Goal: Book appointment/travel/reservation

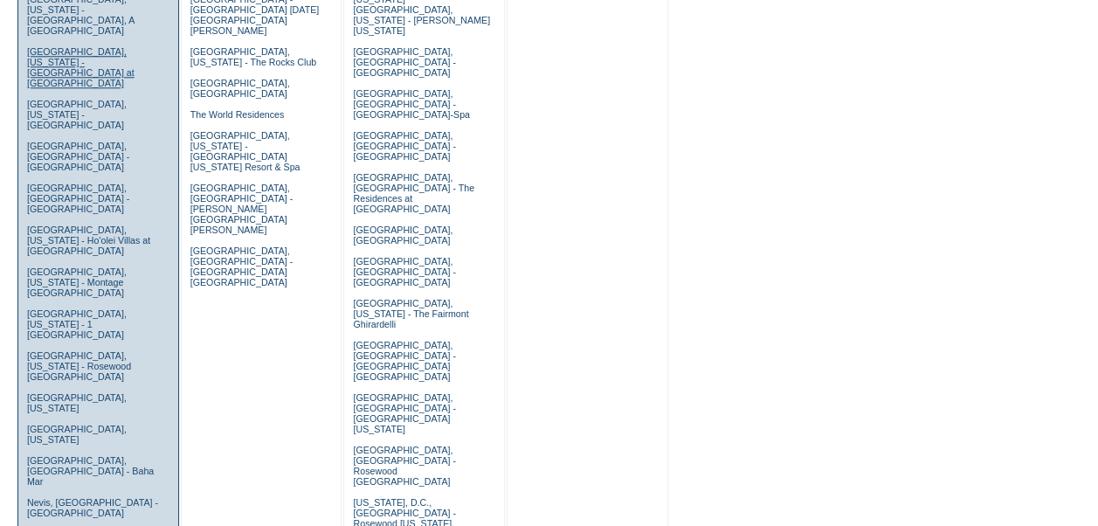
scroll to position [873, 0]
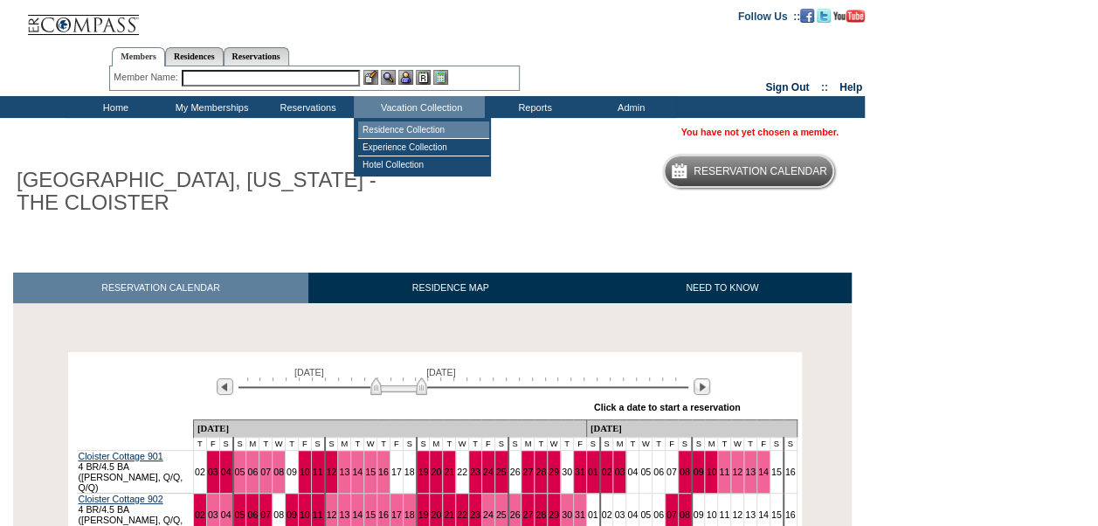
click at [381, 126] on td "Residence Collection" at bounding box center [423, 129] width 131 height 17
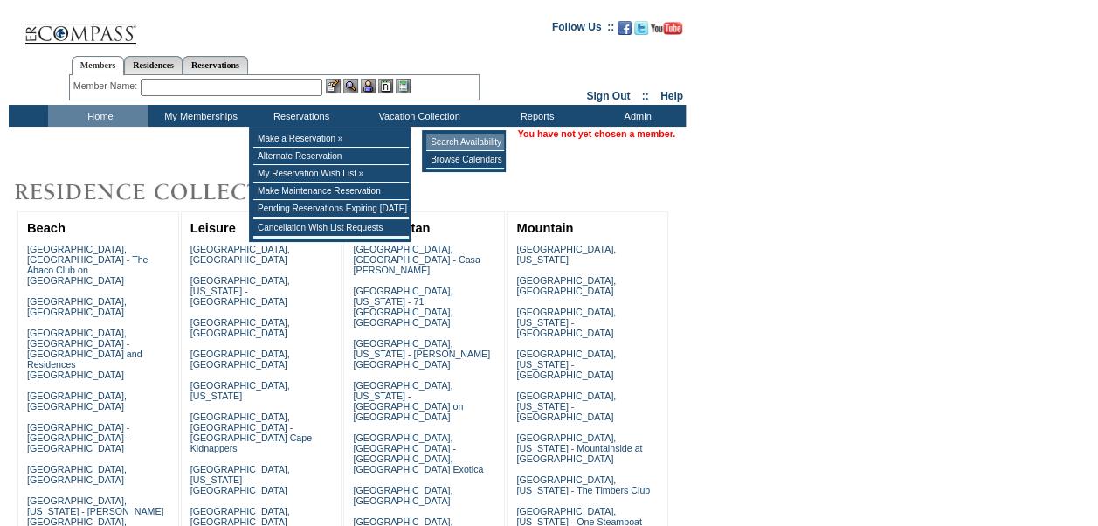
click at [452, 142] on td "Search Availability" at bounding box center [465, 142] width 78 height 17
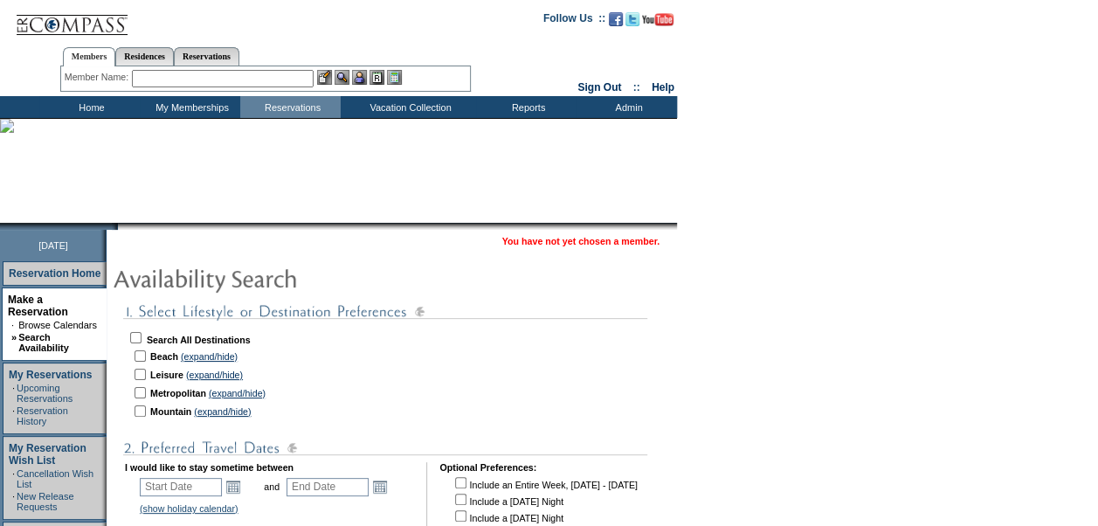
click at [148, 354] on td at bounding box center [139, 356] width 17 height 17
click at [146, 355] on input "checkbox" at bounding box center [140, 355] width 11 height 11
checkbox input "true"
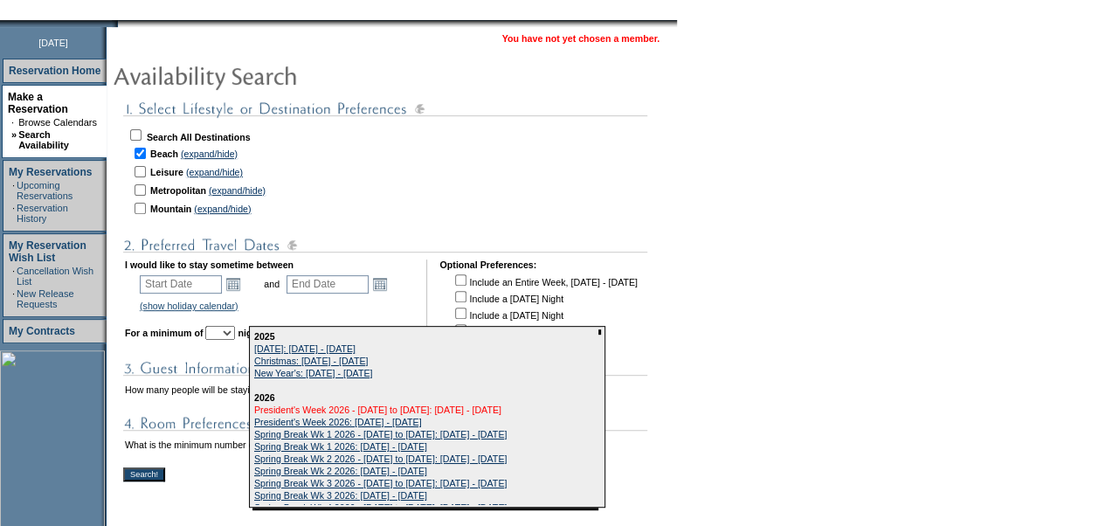
scroll to position [262, 0]
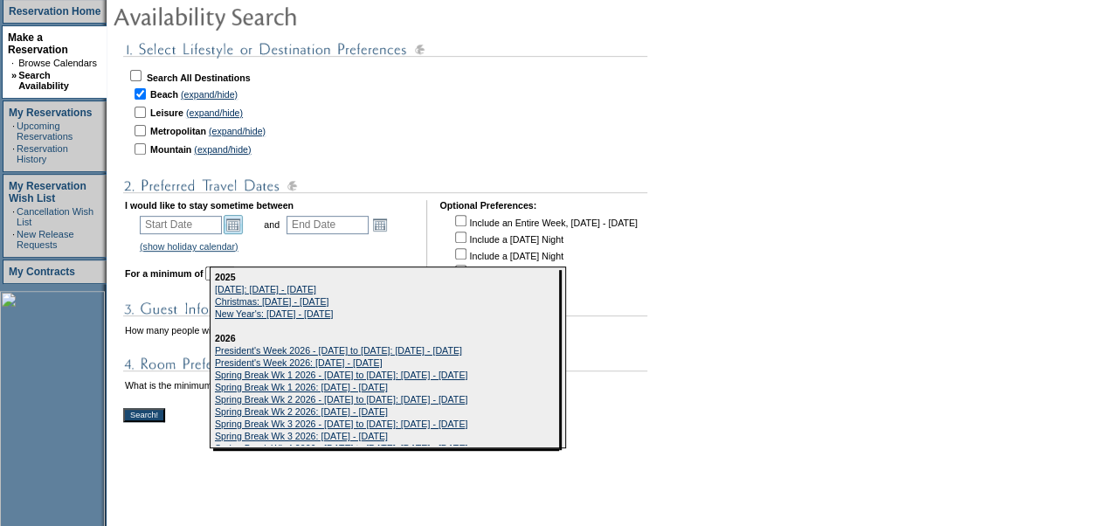
click at [239, 224] on link "Open the calendar popup." at bounding box center [233, 224] width 19 height 19
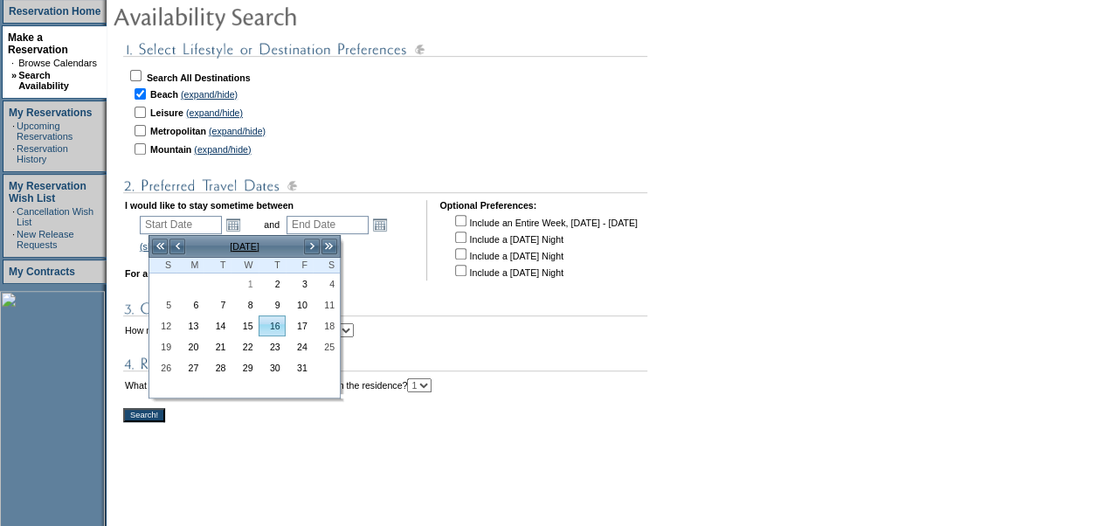
click at [280, 318] on link "16" at bounding box center [271, 325] width 25 height 19
type input "2025-10-16"
type input "2025-10-17"
type input "10/16/2025"
type input "10/17/2025"
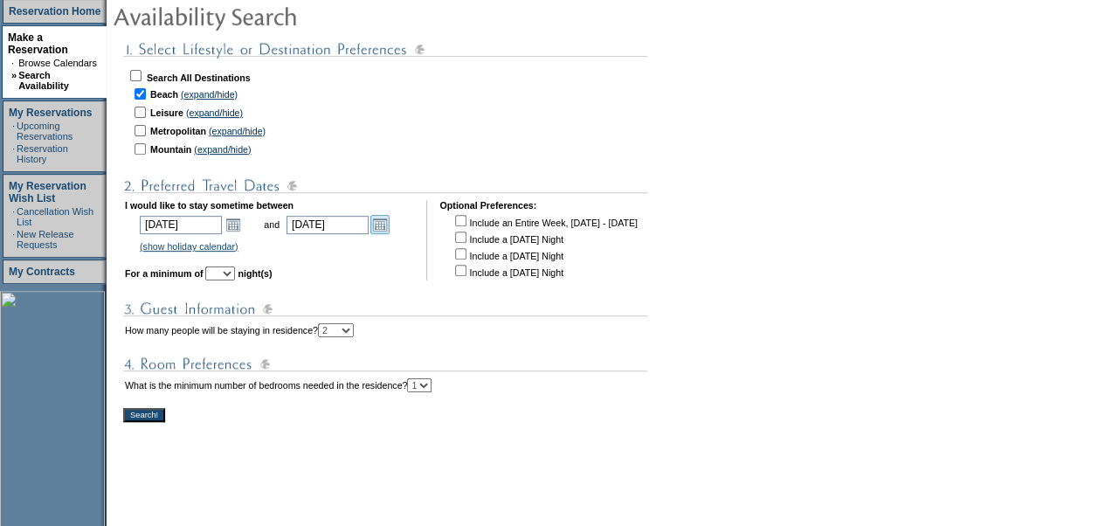
click at [390, 229] on link "Open the calendar popup." at bounding box center [379, 224] width 19 height 19
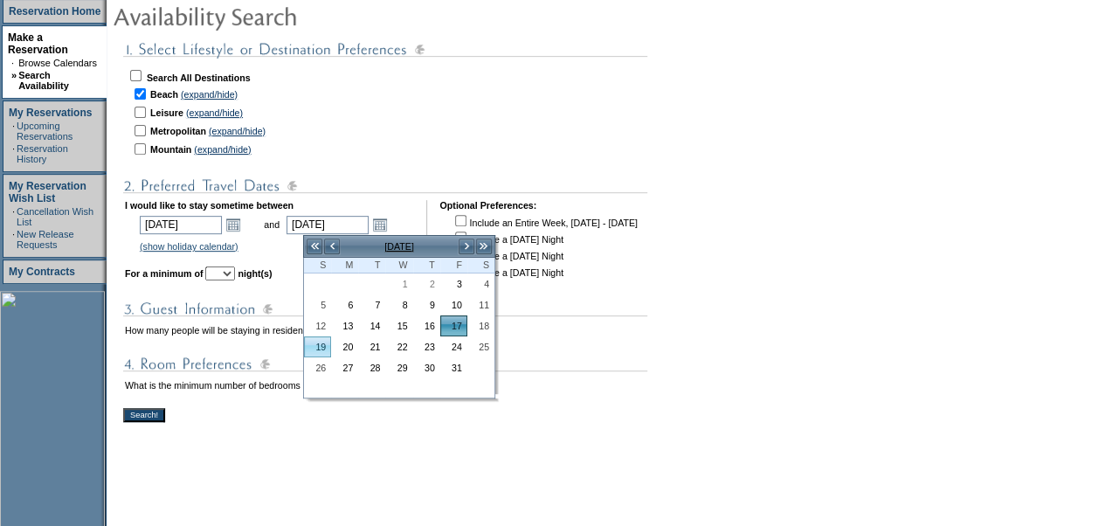
click at [321, 343] on link "19" at bounding box center [317, 346] width 25 height 19
type input "2025-10-19"
type input "10/19/2025"
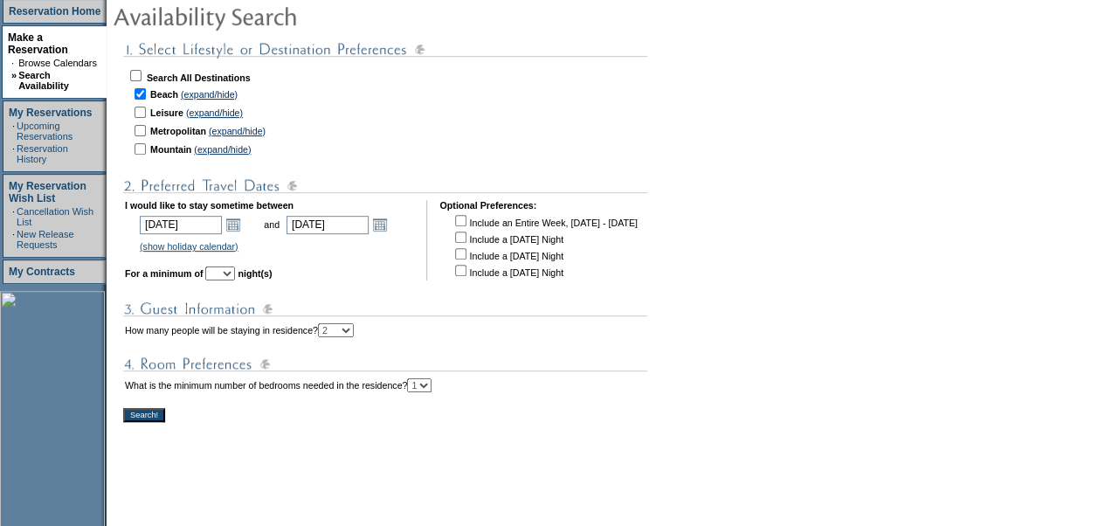
click at [235, 278] on select "1 2 3 4 5 6 7 8 9 10 11 12 13 14" at bounding box center [220, 273] width 30 height 14
select select "2"
click at [230, 269] on select "1 2 3 4 5 6 7 8 9 10 11 12 13 14" at bounding box center [220, 273] width 30 height 14
click at [152, 412] on input "Search!" at bounding box center [144, 415] width 42 height 14
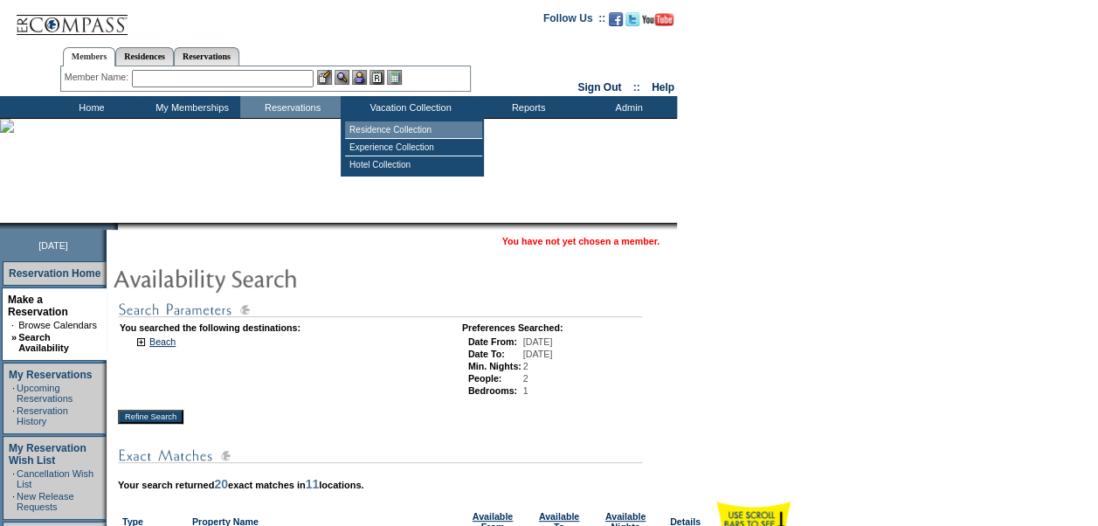
click at [387, 134] on td "Residence Collection" at bounding box center [413, 129] width 137 height 17
